Goal: Information Seeking & Learning: Learn about a topic

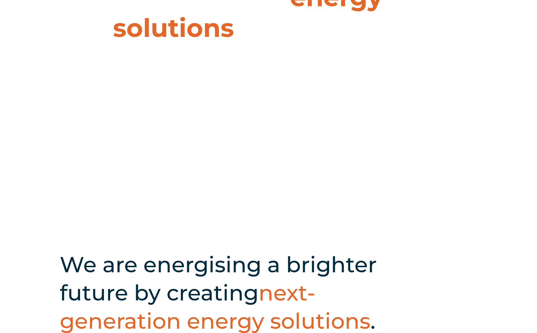
scroll to position [259, 0]
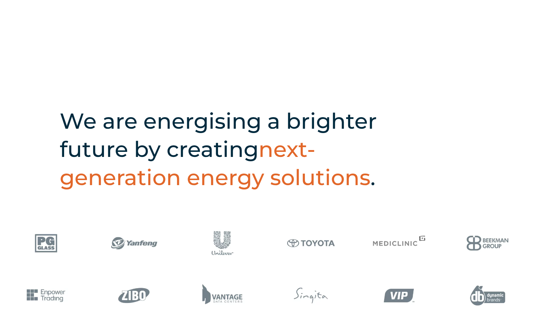
drag, startPoint x: 112, startPoint y: 123, endPoint x: 71, endPoint y: 120, distance: 41.3
click at [109, 123] on h2 "We are energising a brighter future by creating next-generation energy solution…" at bounding box center [240, 149] width 360 height 85
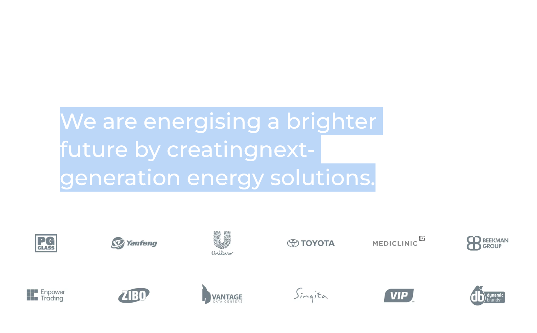
drag, startPoint x: 65, startPoint y: 121, endPoint x: 382, endPoint y: 178, distance: 321.5
click at [382, 180] on h2 "We are energising a brighter future by creating next-generation energy solution…" at bounding box center [240, 149] width 360 height 85
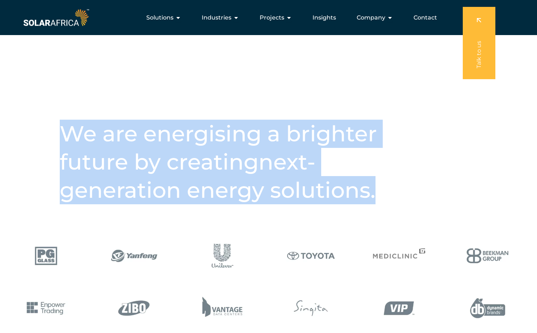
scroll to position [244, 0]
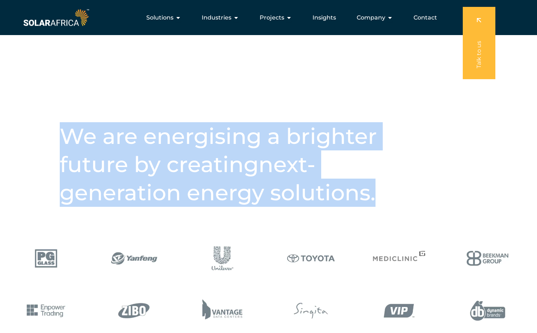
copy h2 "We are energising a brighter future by creating next-generation energy solution…"
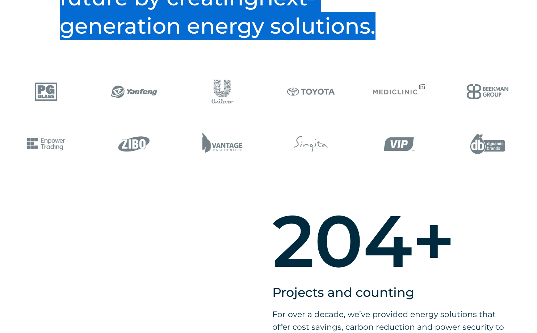
scroll to position [568, 0]
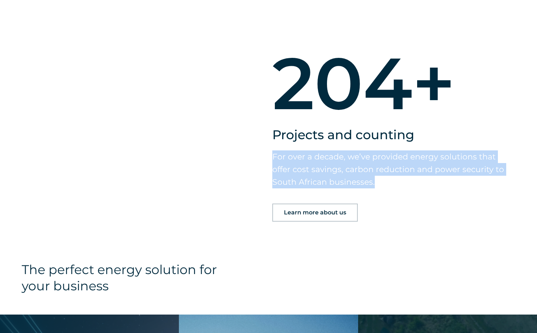
drag, startPoint x: 272, startPoint y: 157, endPoint x: 382, endPoint y: 186, distance: 114.6
click at [382, 186] on p "For over a decade, we’ve provided energy solutions that offer cost savings, car…" at bounding box center [388, 170] width 232 height 38
copy p "For over a decade, we’ve provided energy solutions that offer cost savings, car…"
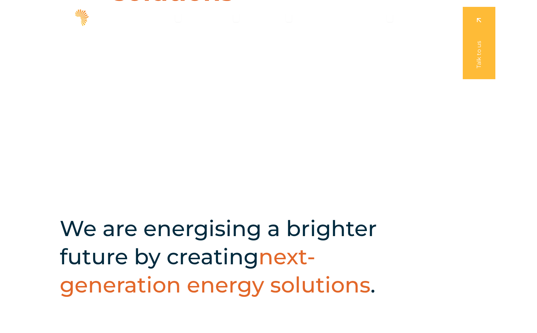
scroll to position [0, 0]
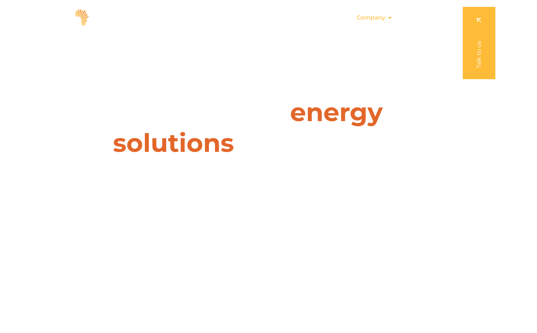
click at [375, 21] on span "Company" at bounding box center [370, 17] width 29 height 9
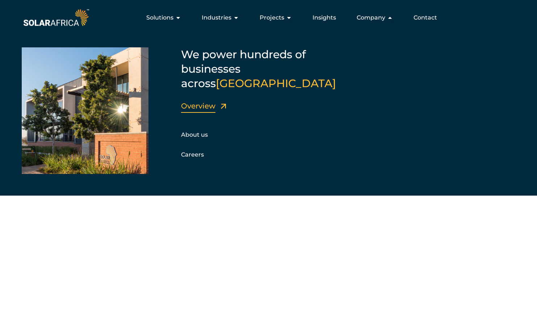
click at [204, 102] on link "Overview" at bounding box center [198, 106] width 34 height 9
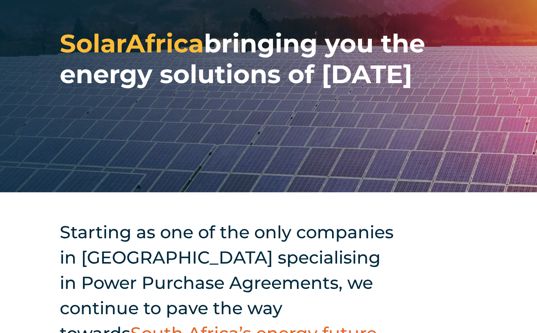
scroll to position [183, 0]
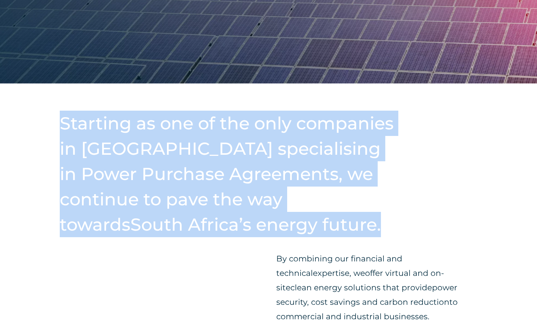
drag, startPoint x: 64, startPoint y: 122, endPoint x: 295, endPoint y: 219, distance: 250.9
click at [296, 219] on h2 "Starting as one of the only companies in South Africa specialising in Power Pur…" at bounding box center [230, 174] width 341 height 127
copy h2 "Starting as one of the only companies in South Africa specialising in Power Pur…"
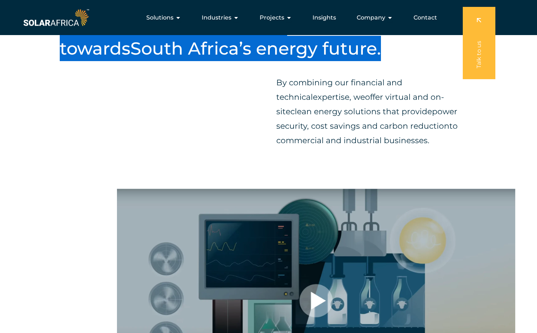
scroll to position [350, 0]
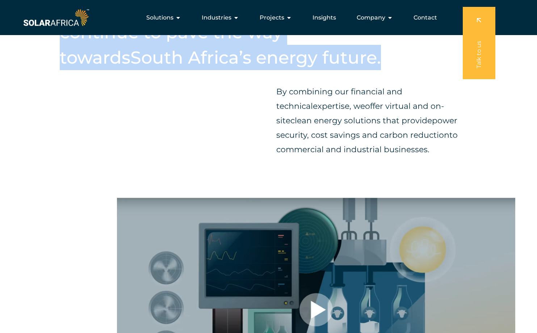
drag, startPoint x: 300, startPoint y: 95, endPoint x: 406, endPoint y: 147, distance: 117.8
click at [406, 147] on p "By combining our financial and technical expertise , we offer virtual and on-si…" at bounding box center [376, 121] width 201 height 72
copy p "By combining our financial and technical expertise , we offer virtual and on-si…"
click at [233, 160] on div "Starting as one of the only companies in South Africa specialising in Power Pur…" at bounding box center [268, 57] width 537 height 282
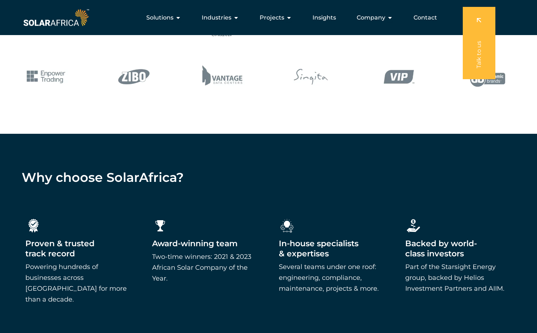
scroll to position [992, 0]
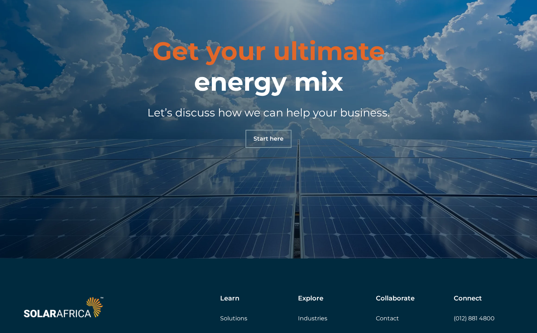
scroll to position [2547, 0]
